Goal: Task Accomplishment & Management: Manage account settings

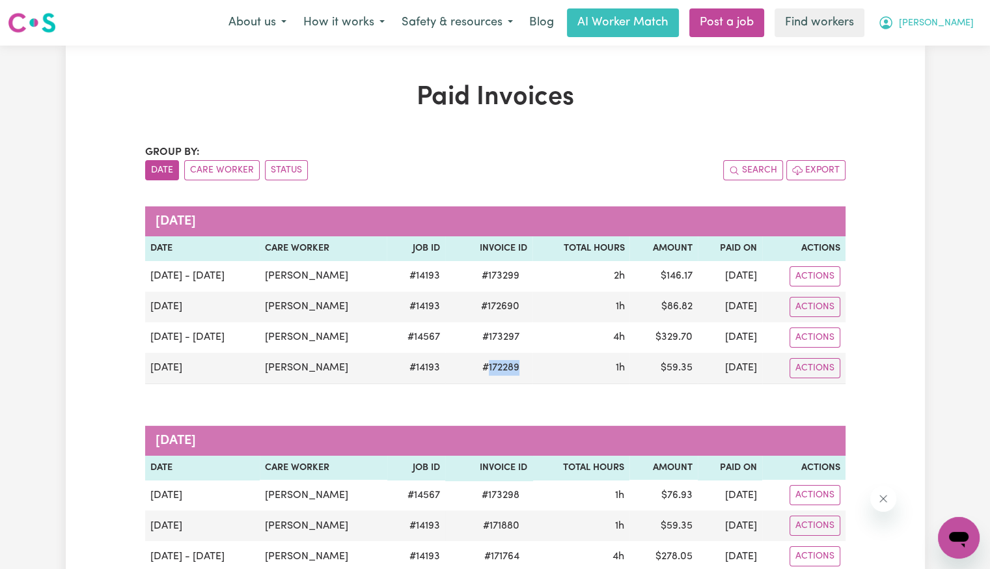
click at [959, 21] on span "[PERSON_NAME]" at bounding box center [936, 23] width 75 height 14
click at [921, 53] on link "My Dashboard" at bounding box center [929, 50] width 103 height 25
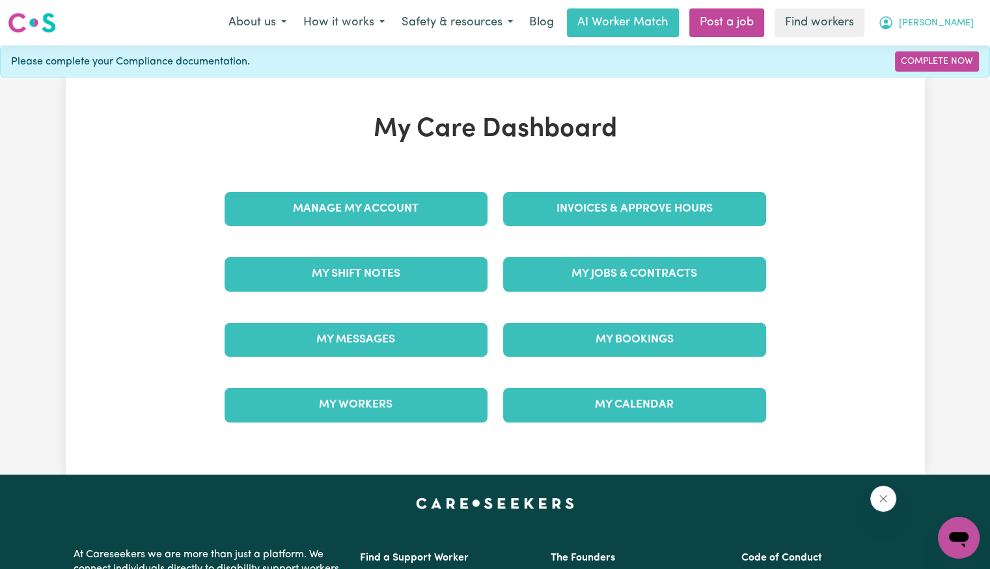
drag, startPoint x: 955, startPoint y: 20, endPoint x: 949, endPoint y: 34, distance: 15.7
click at [955, 20] on span "[PERSON_NAME]" at bounding box center [936, 23] width 75 height 14
click at [914, 83] on link "Logout" at bounding box center [929, 74] width 103 height 25
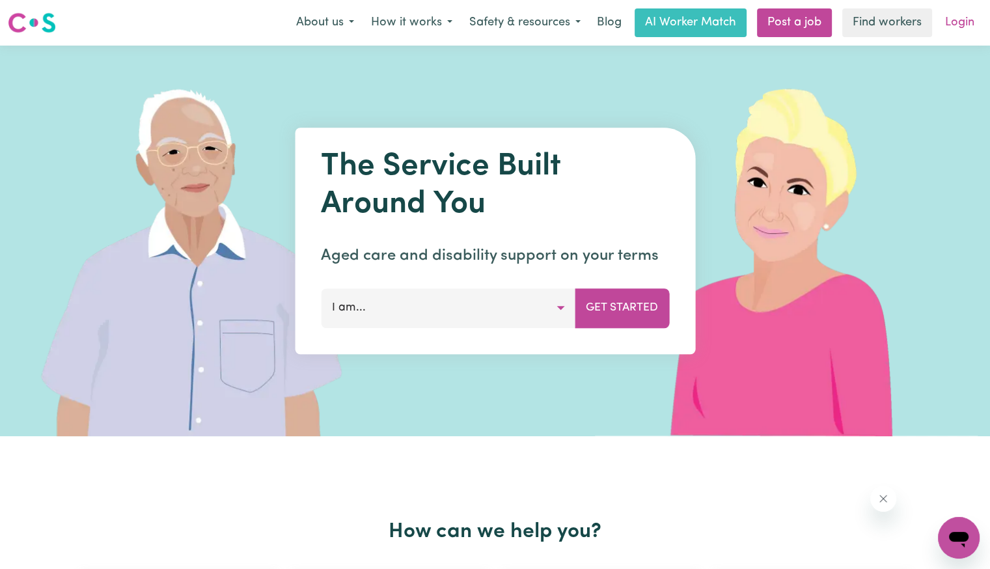
click at [964, 23] on link "Login" at bounding box center [959, 22] width 45 height 29
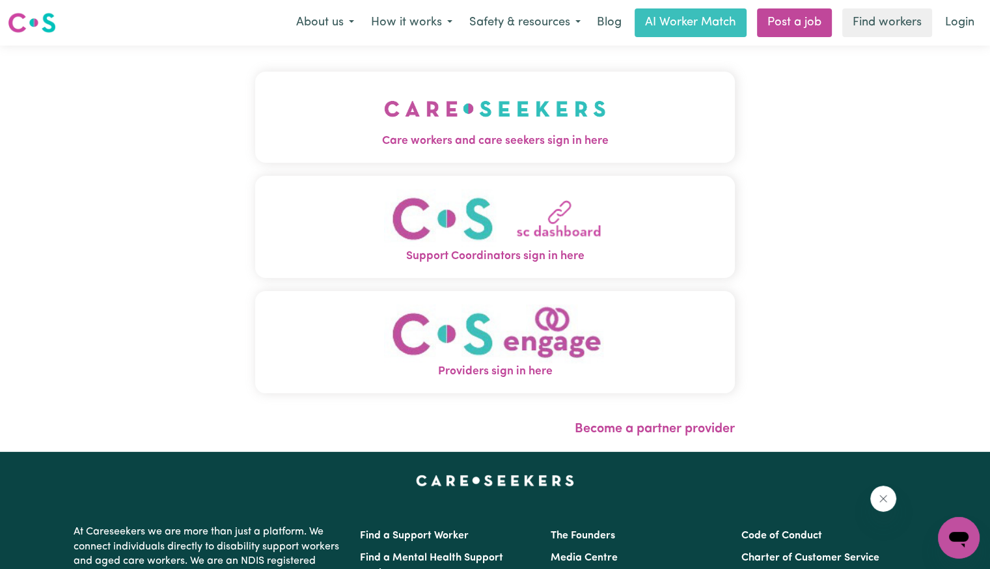
click at [384, 113] on img "Care workers and care seekers sign in here" at bounding box center [495, 109] width 222 height 48
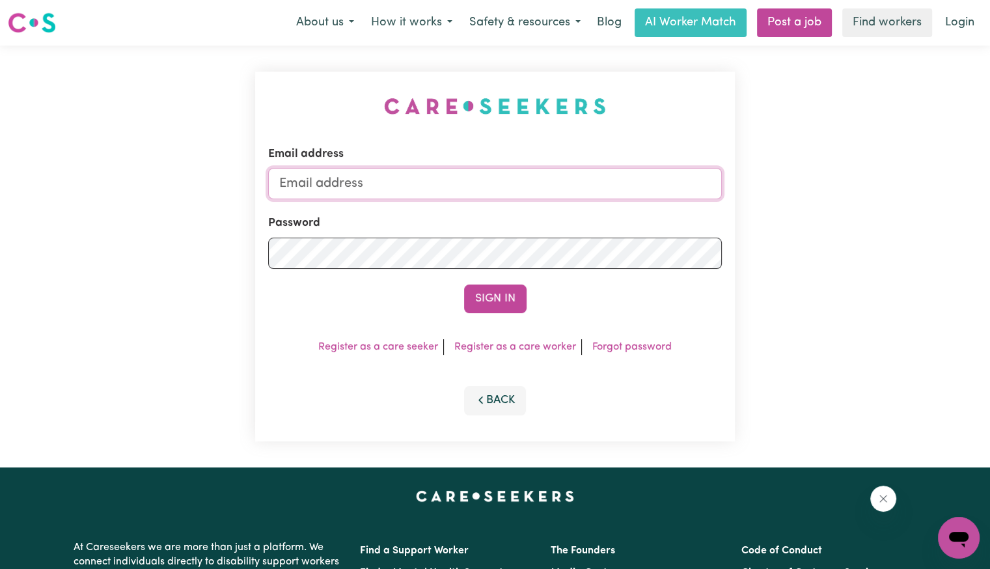
click at [378, 184] on input "Email address" at bounding box center [495, 183] width 454 height 31
type input "[PERSON_NAME][EMAIL_ADDRESS][DOMAIN_NAME]"
click at [464, 284] on button "Sign In" at bounding box center [495, 298] width 62 height 29
